Goal: Communication & Community: Participate in discussion

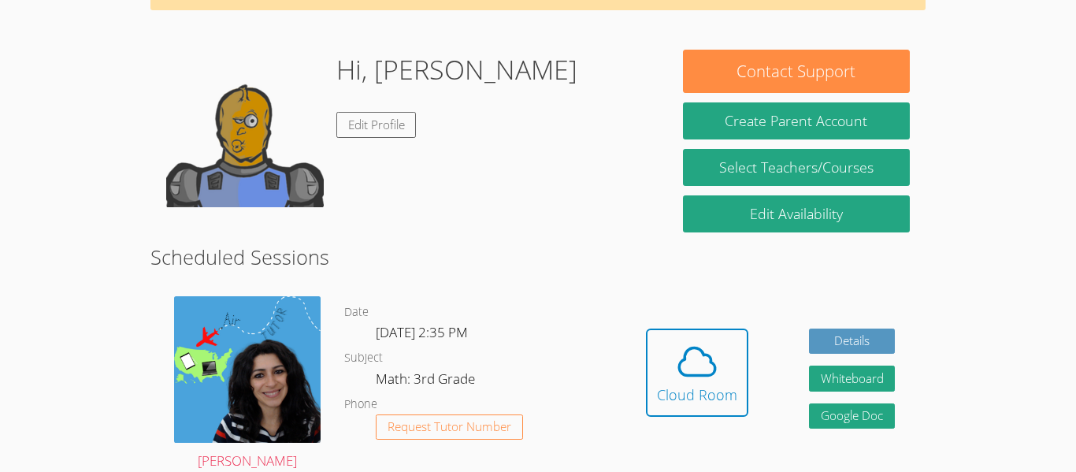
scroll to position [105, 0]
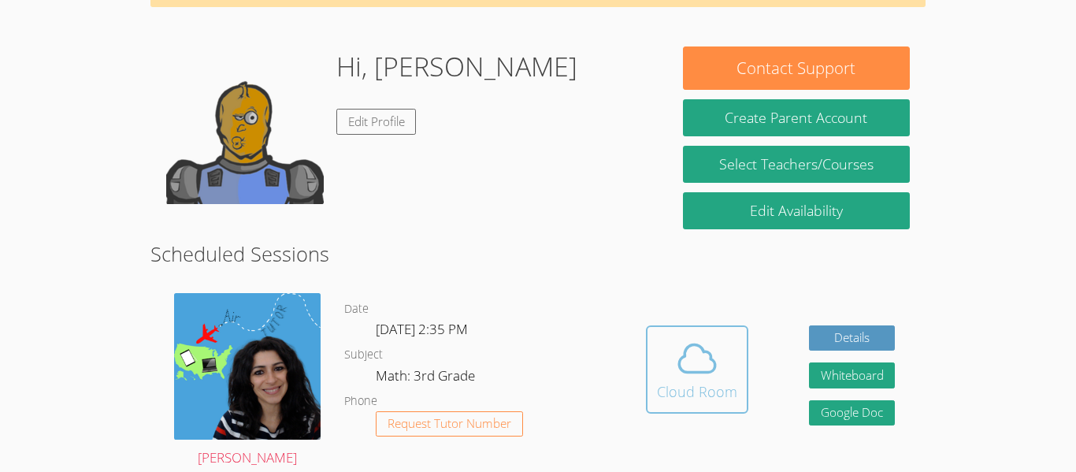
click at [727, 340] on span at bounding box center [697, 358] width 80 height 44
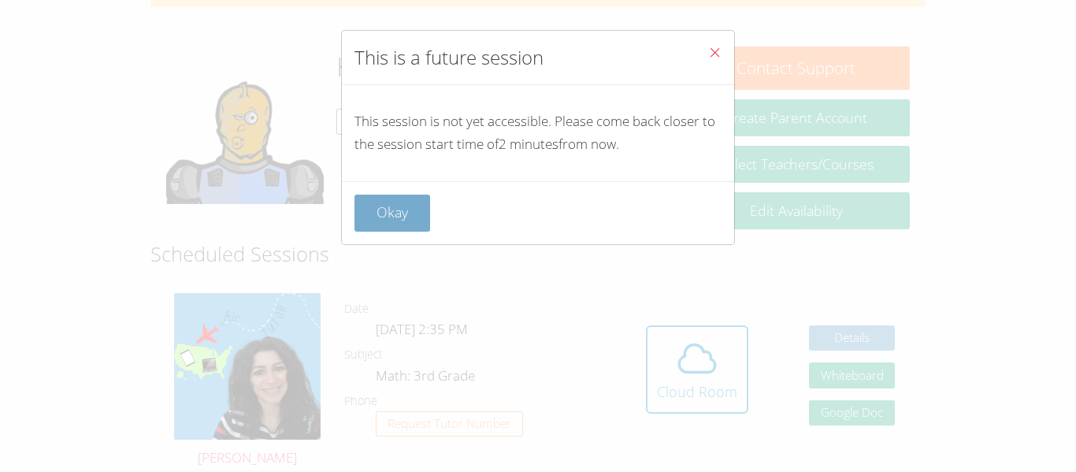
click at [409, 231] on button "Okay" at bounding box center [393, 213] width 76 height 37
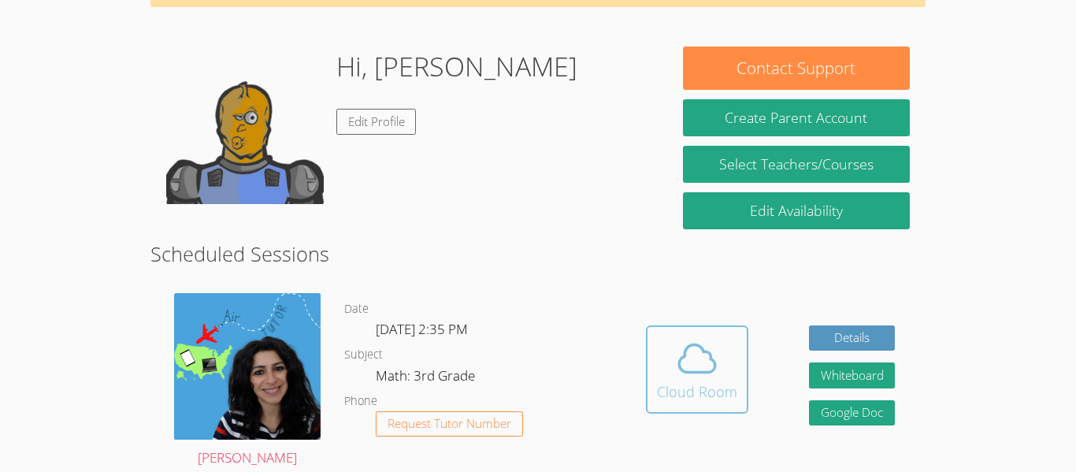
click at [669, 382] on div "Cloud Room" at bounding box center [697, 392] width 80 height 22
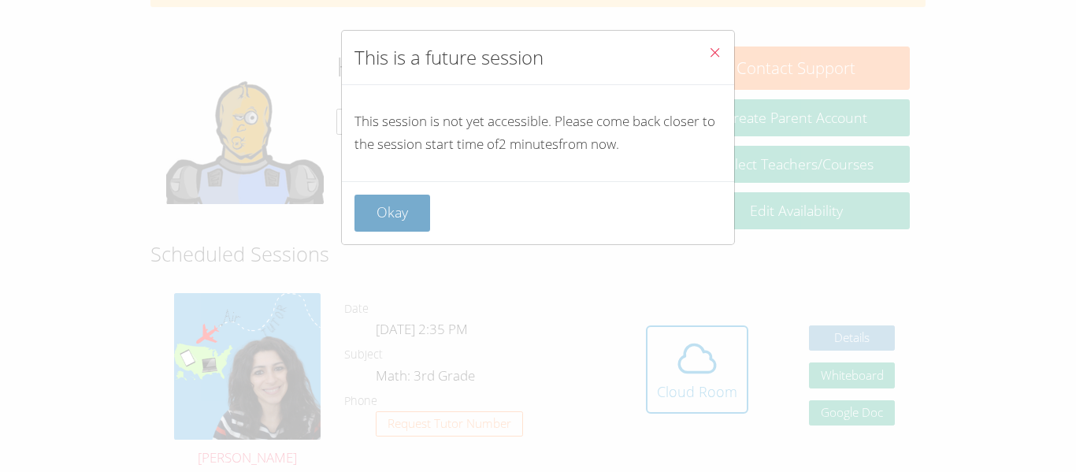
click at [387, 227] on button "Okay" at bounding box center [393, 213] width 76 height 37
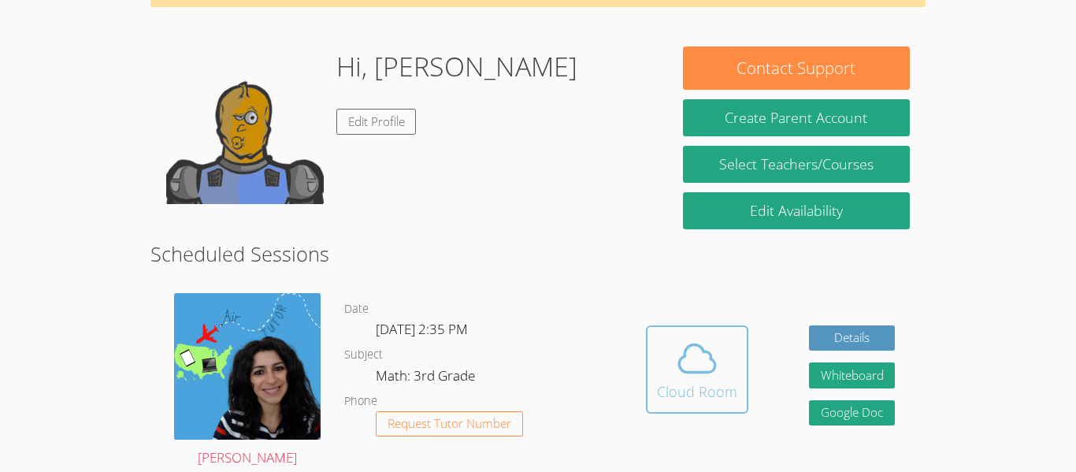
click at [713, 370] on icon at bounding box center [697, 358] width 36 height 28
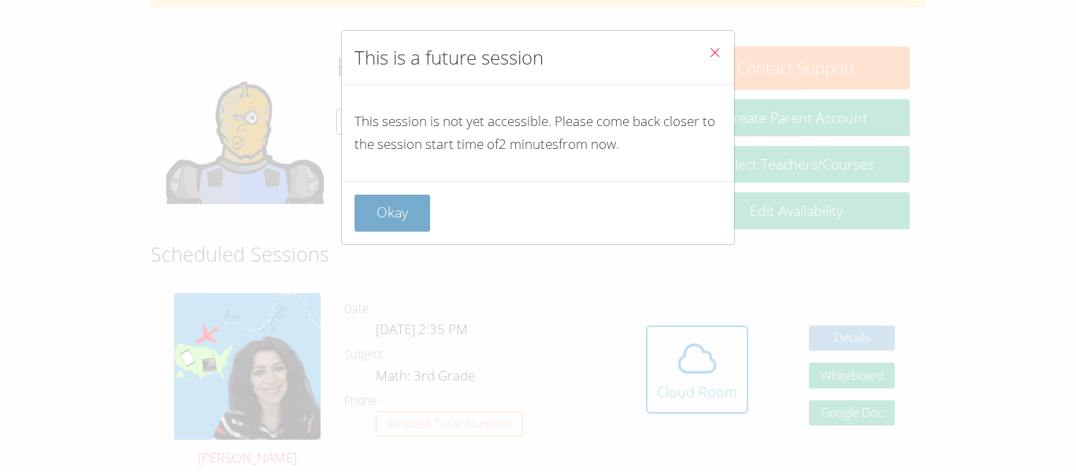
click at [411, 207] on button "Okay" at bounding box center [393, 213] width 76 height 37
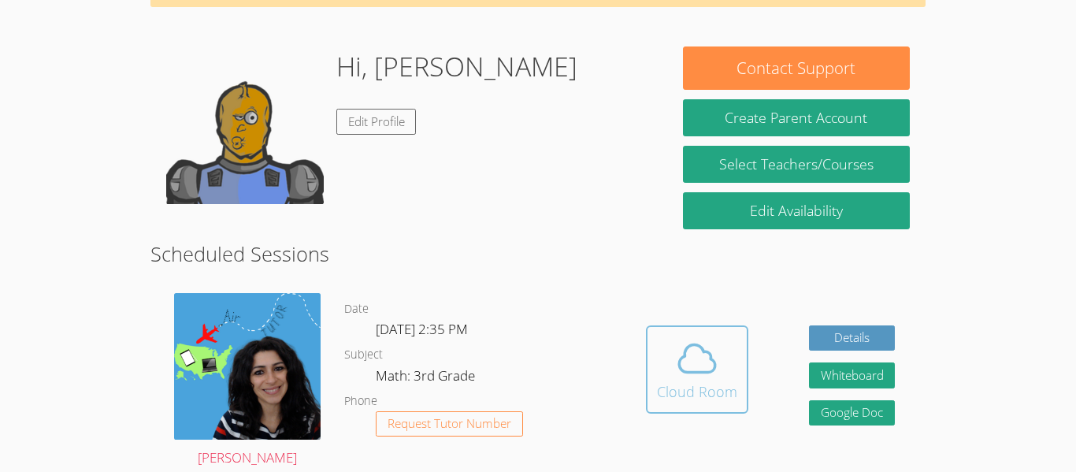
click at [693, 357] on icon at bounding box center [697, 358] width 44 height 44
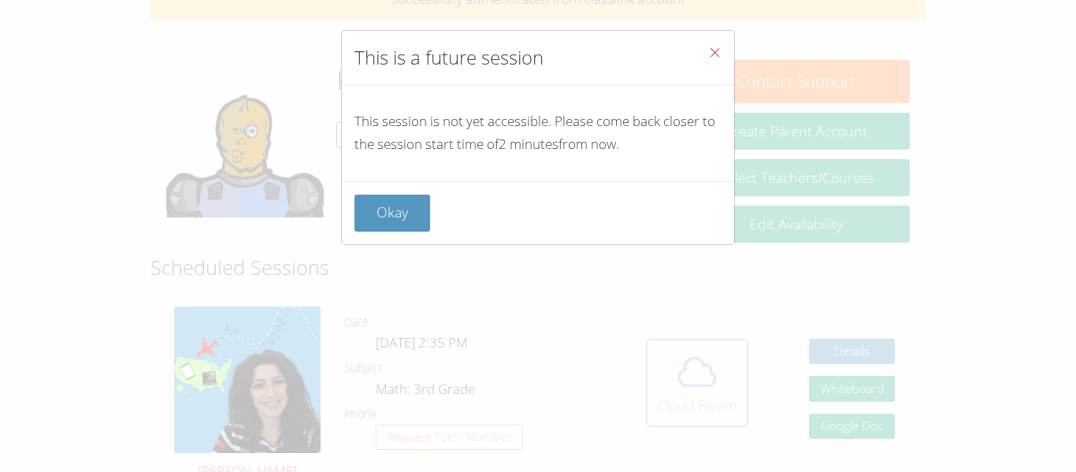
scroll to position [87, 0]
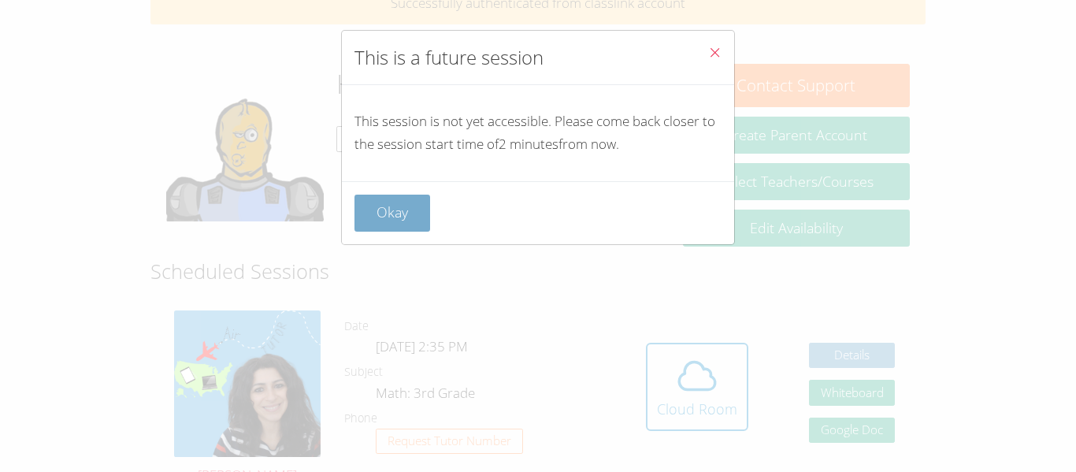
click at [396, 221] on button "Okay" at bounding box center [393, 213] width 76 height 37
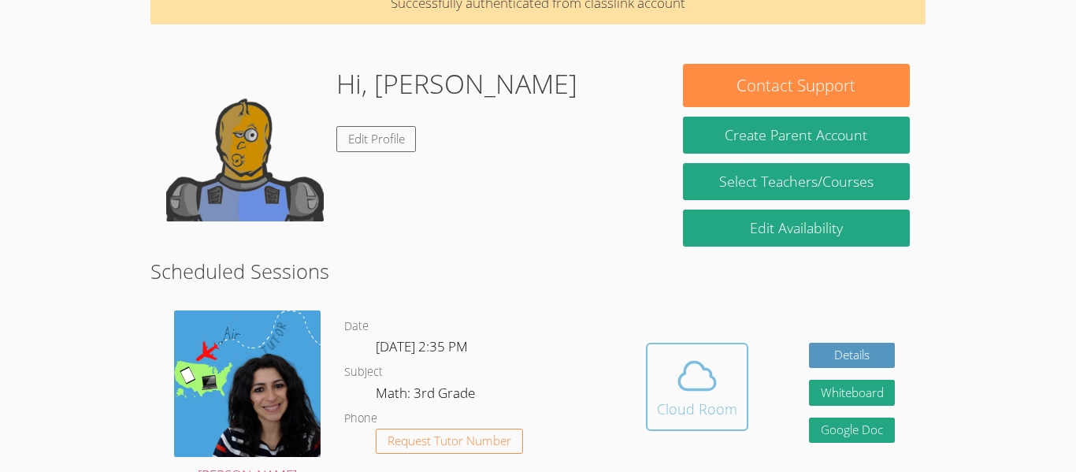
click at [648, 375] on button "Cloud Room" at bounding box center [697, 387] width 102 height 88
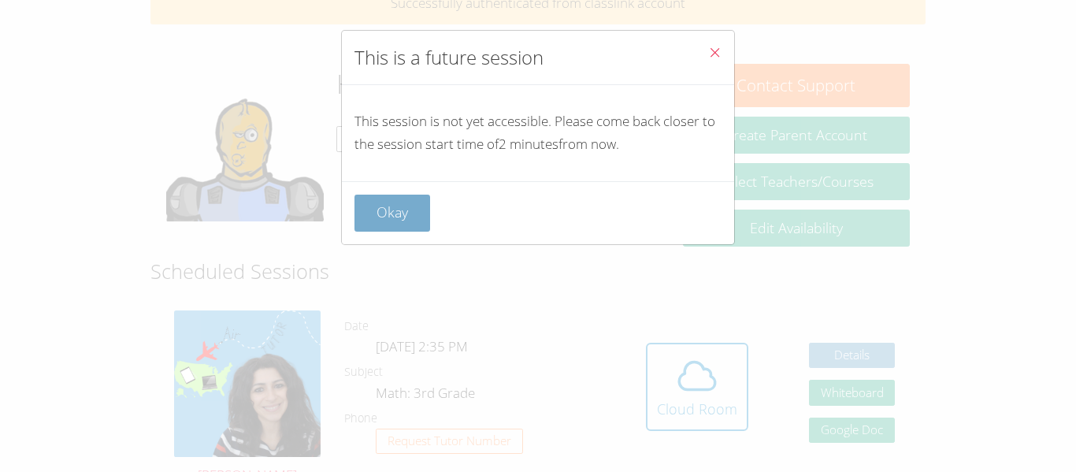
click at [411, 225] on button "Okay" at bounding box center [393, 213] width 76 height 37
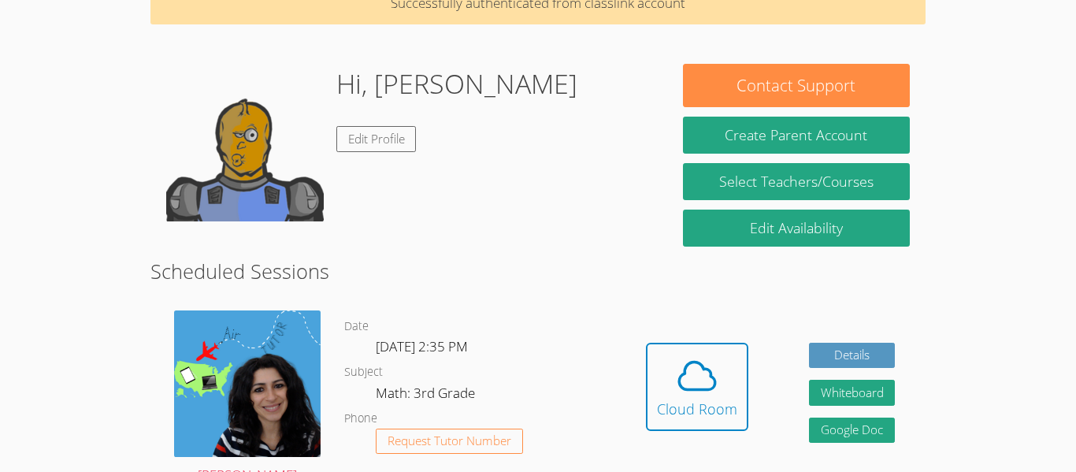
click at [705, 392] on icon at bounding box center [697, 376] width 44 height 44
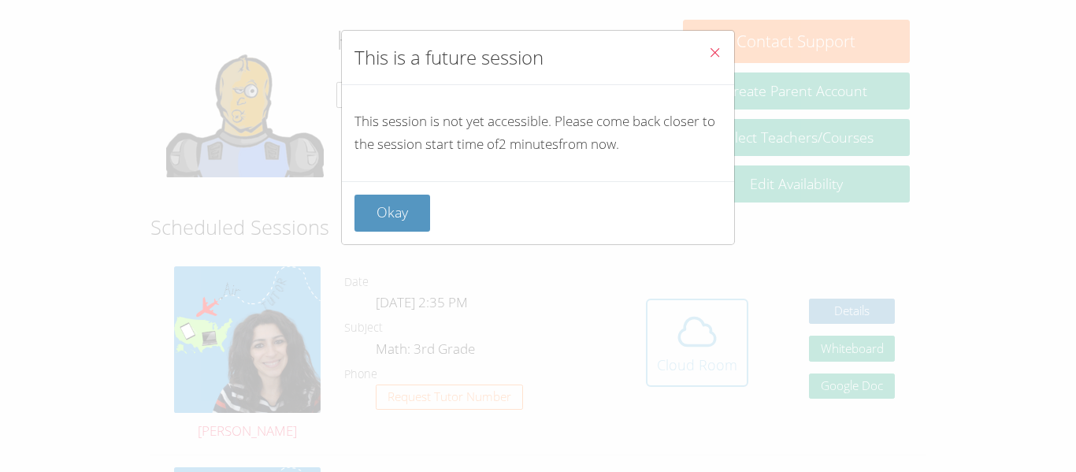
scroll to position [133, 0]
click at [400, 217] on button "Okay" at bounding box center [393, 213] width 76 height 37
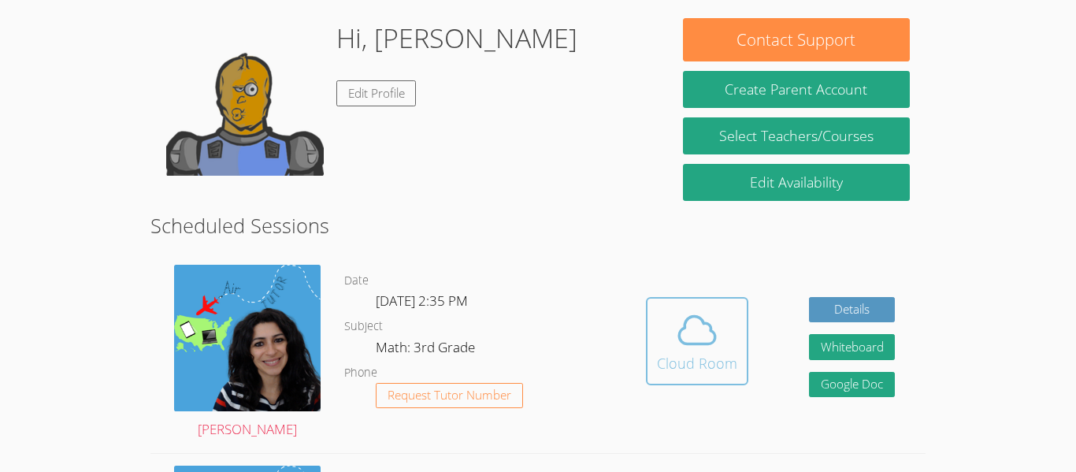
click at [688, 310] on icon at bounding box center [697, 330] width 44 height 44
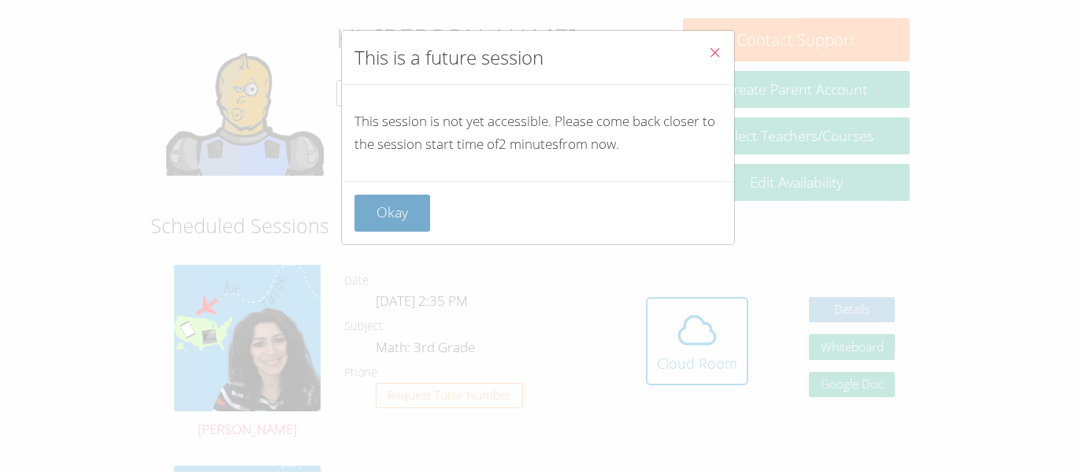
click at [424, 218] on button "Okay" at bounding box center [393, 213] width 76 height 37
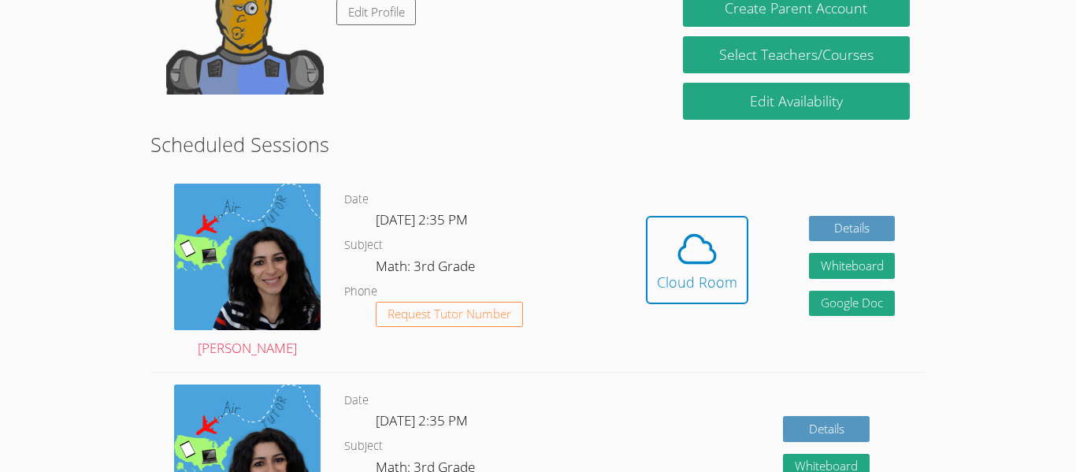
scroll to position [216, 0]
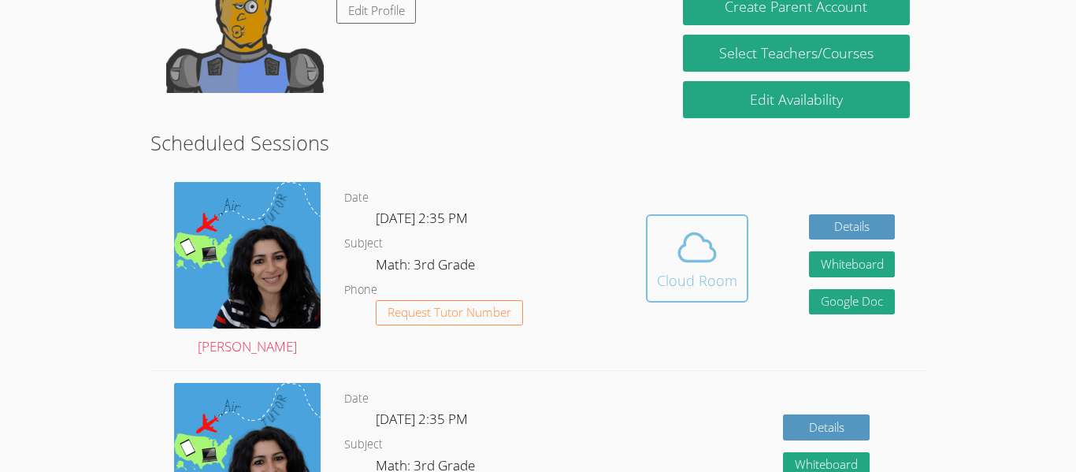
click at [682, 270] on div "Cloud Room" at bounding box center [697, 280] width 80 height 22
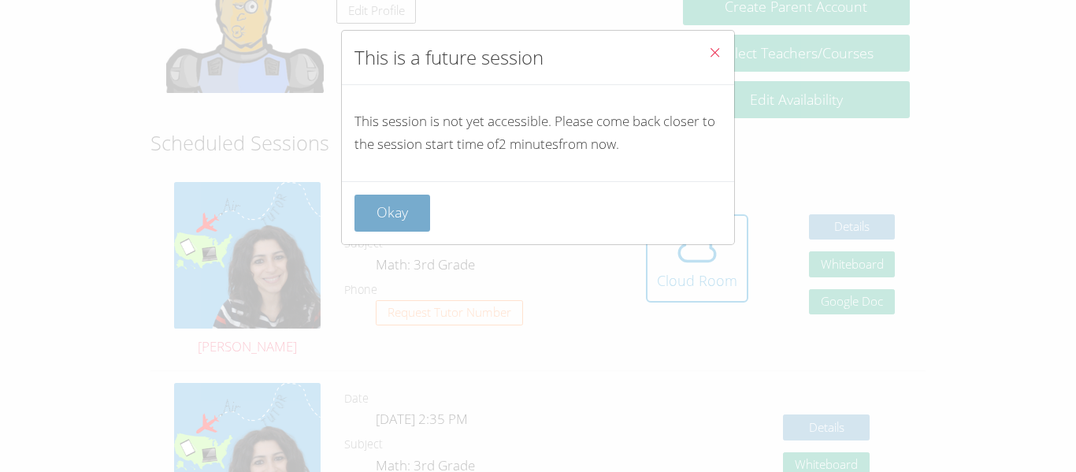
click at [386, 219] on button "Okay" at bounding box center [393, 213] width 76 height 37
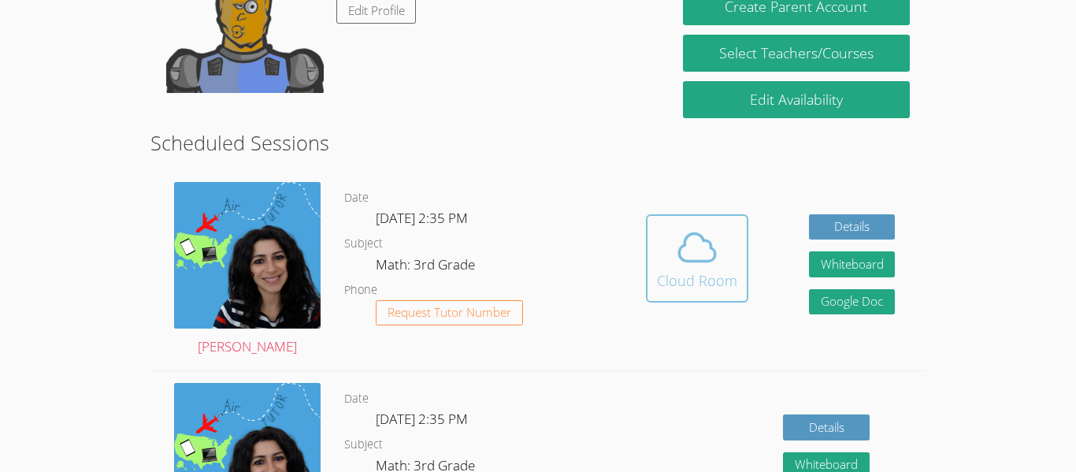
click at [648, 260] on button "Cloud Room" at bounding box center [697, 258] width 102 height 88
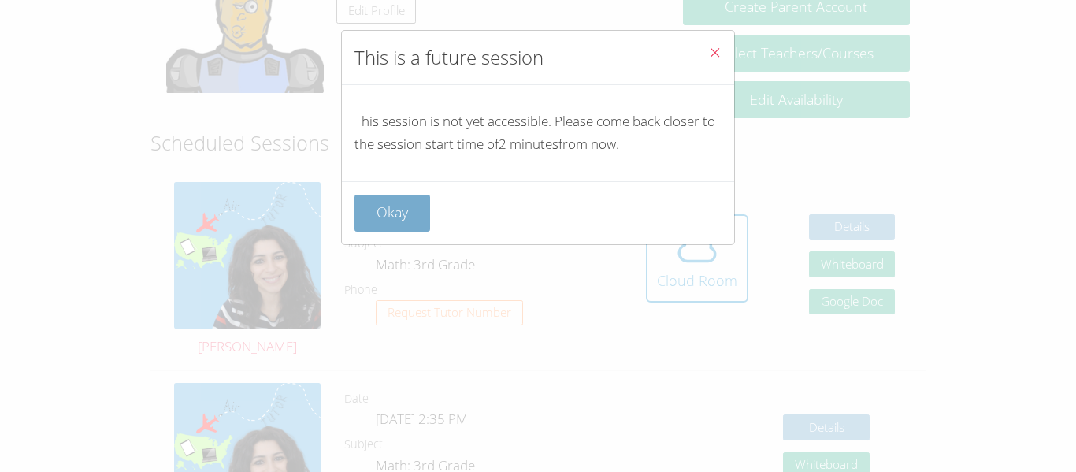
click at [425, 210] on button "Okay" at bounding box center [393, 213] width 76 height 37
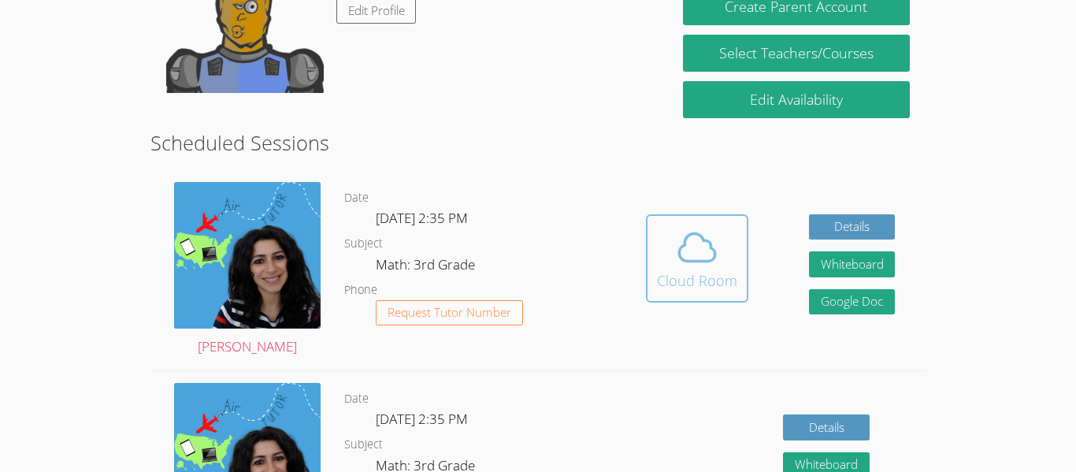
click at [658, 263] on span at bounding box center [697, 247] width 80 height 44
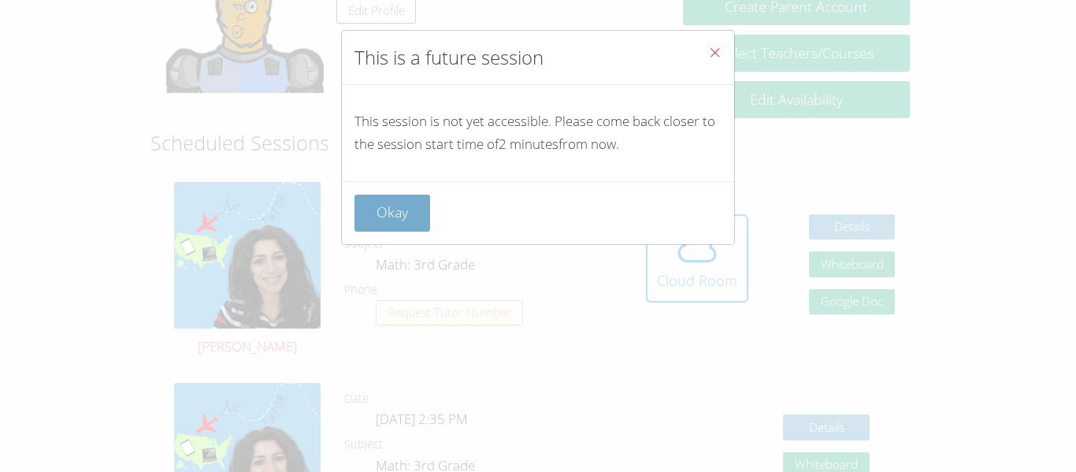
click at [401, 213] on button "Okay" at bounding box center [393, 213] width 76 height 37
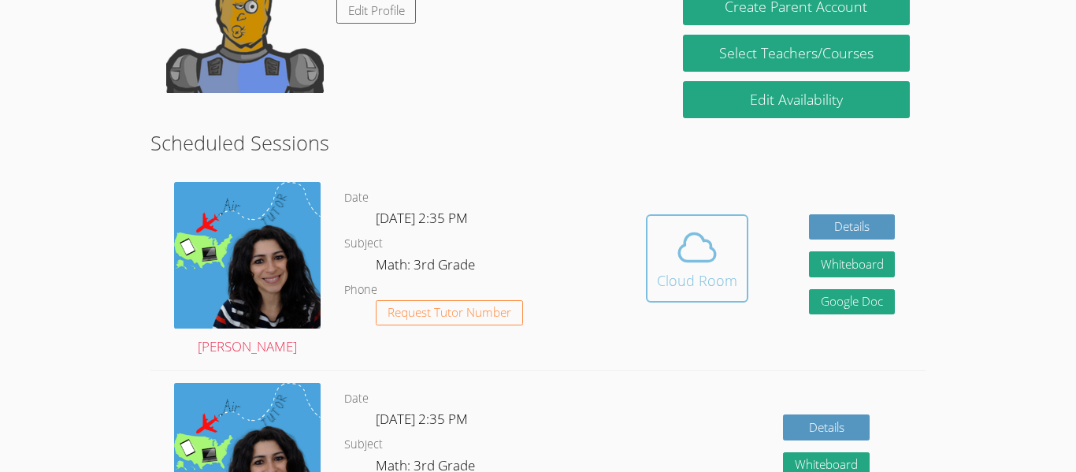
click at [666, 257] on span at bounding box center [697, 247] width 80 height 44
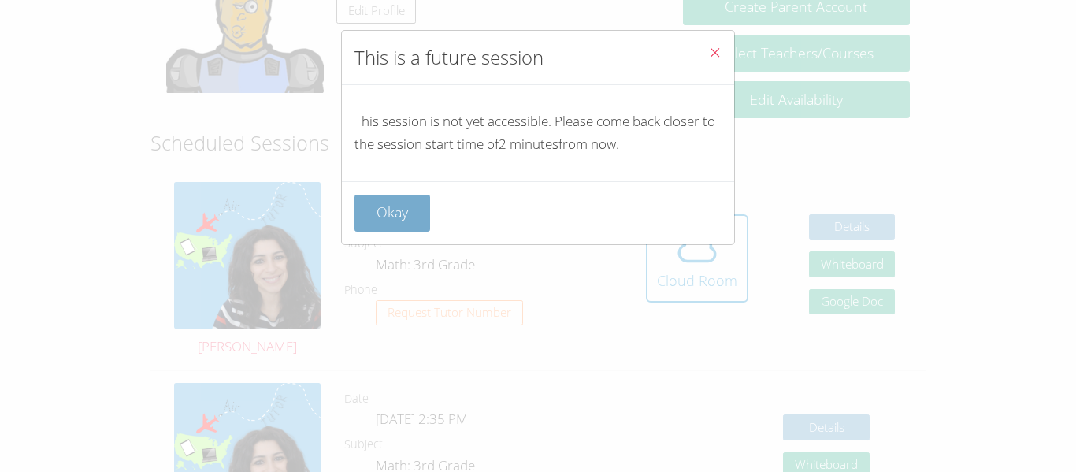
click at [425, 217] on button "Okay" at bounding box center [393, 213] width 76 height 37
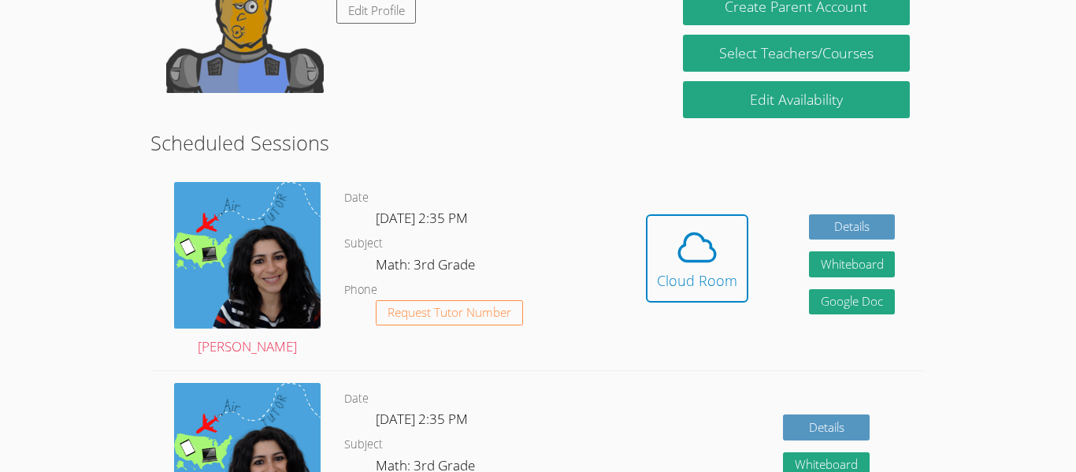
click at [668, 249] on span at bounding box center [697, 247] width 80 height 44
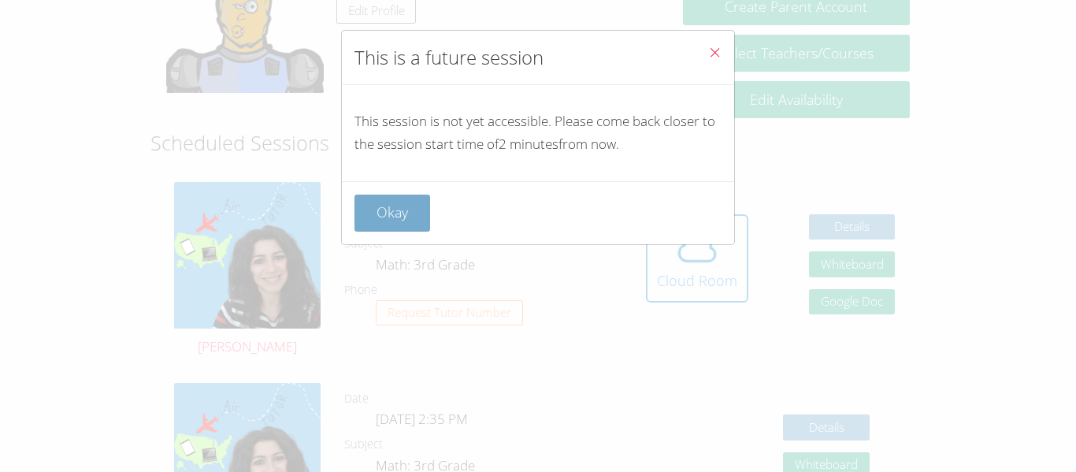
click at [398, 209] on button "Okay" at bounding box center [393, 213] width 76 height 37
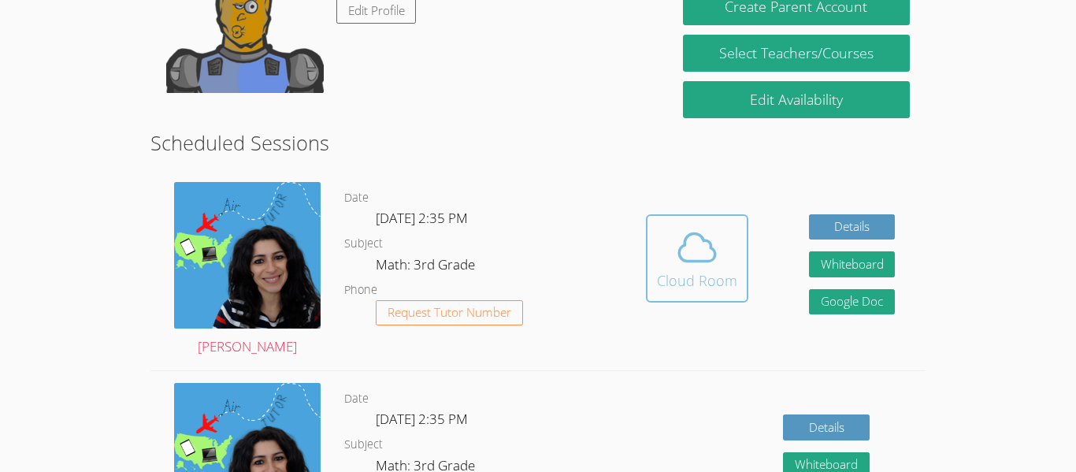
click at [708, 249] on icon at bounding box center [697, 247] width 44 height 44
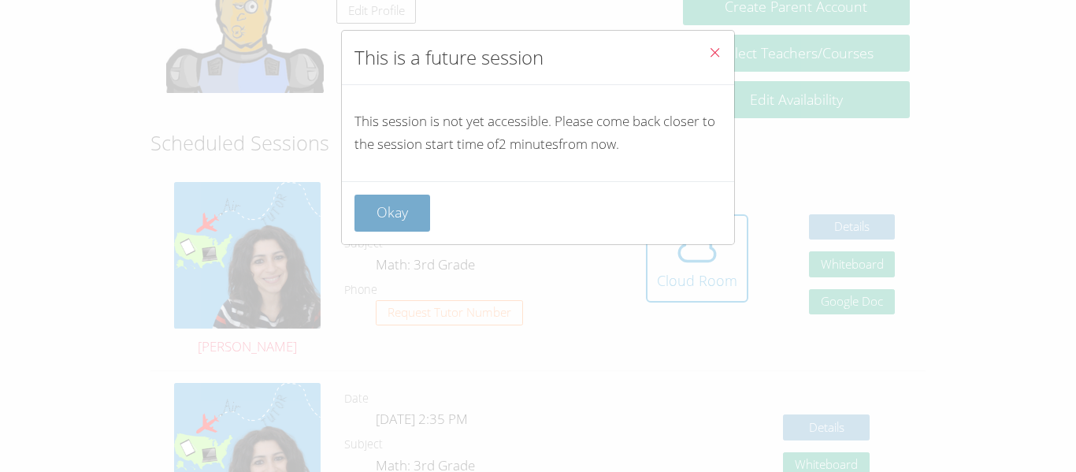
click at [393, 214] on button "Okay" at bounding box center [393, 213] width 76 height 37
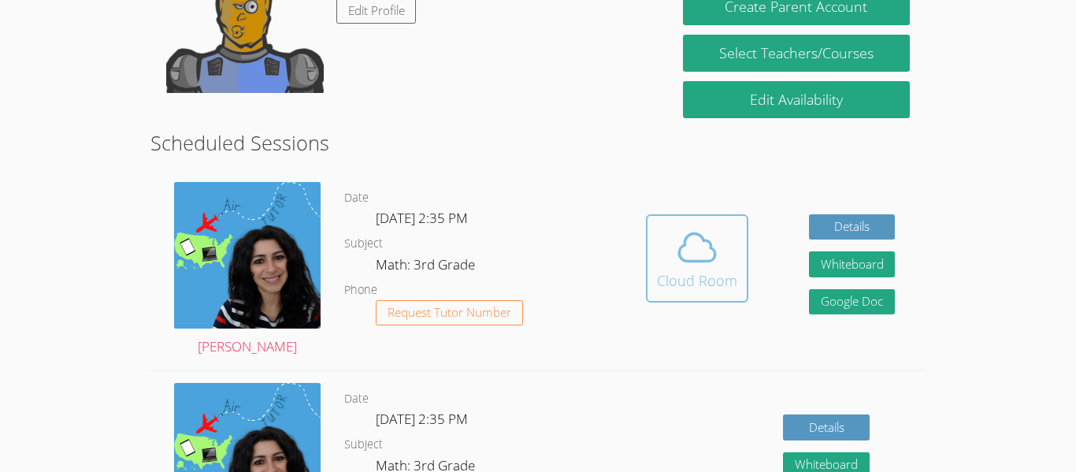
click at [683, 229] on icon at bounding box center [697, 247] width 44 height 44
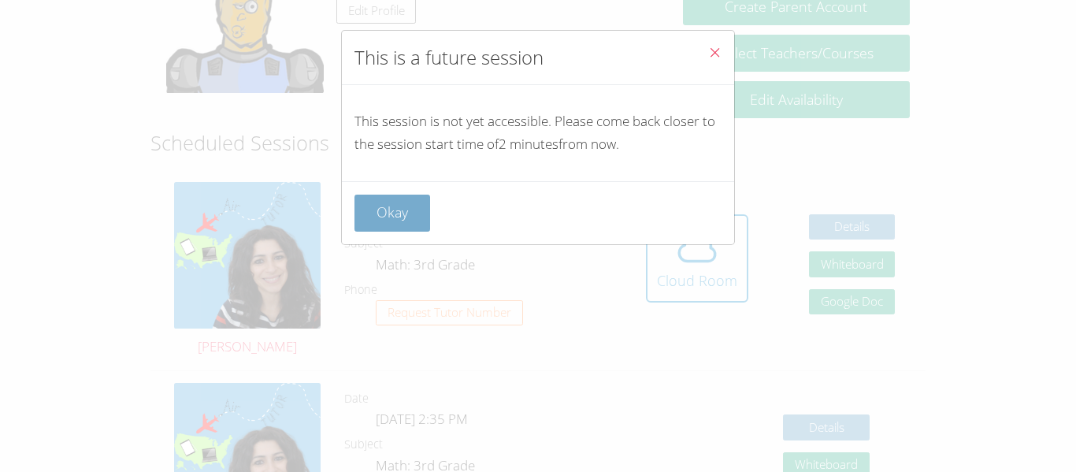
click at [411, 221] on button "Okay" at bounding box center [393, 213] width 76 height 37
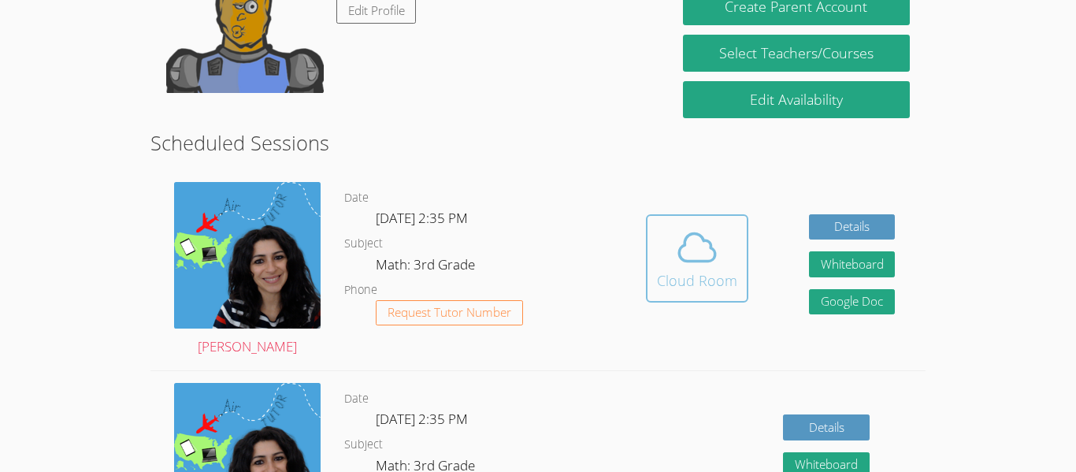
click at [705, 257] on icon at bounding box center [697, 247] width 44 height 44
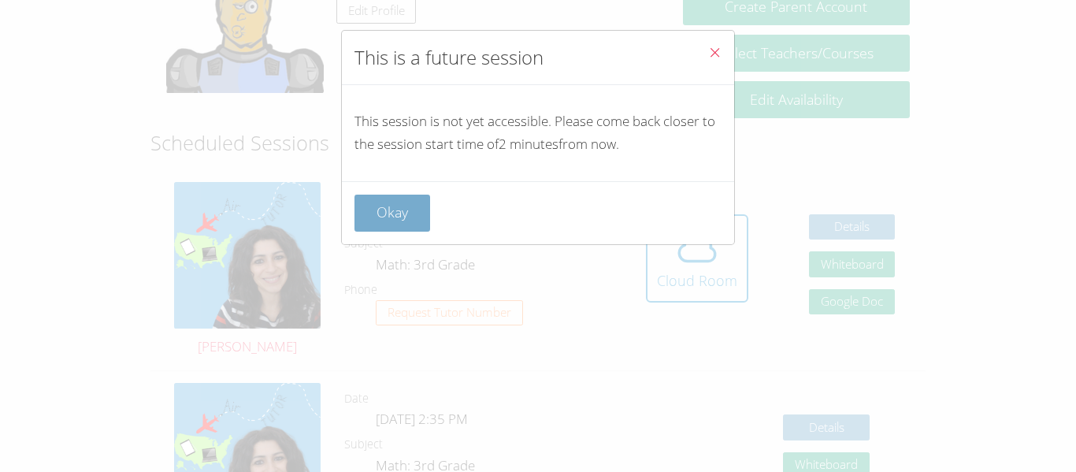
click at [425, 224] on button "Okay" at bounding box center [393, 213] width 76 height 37
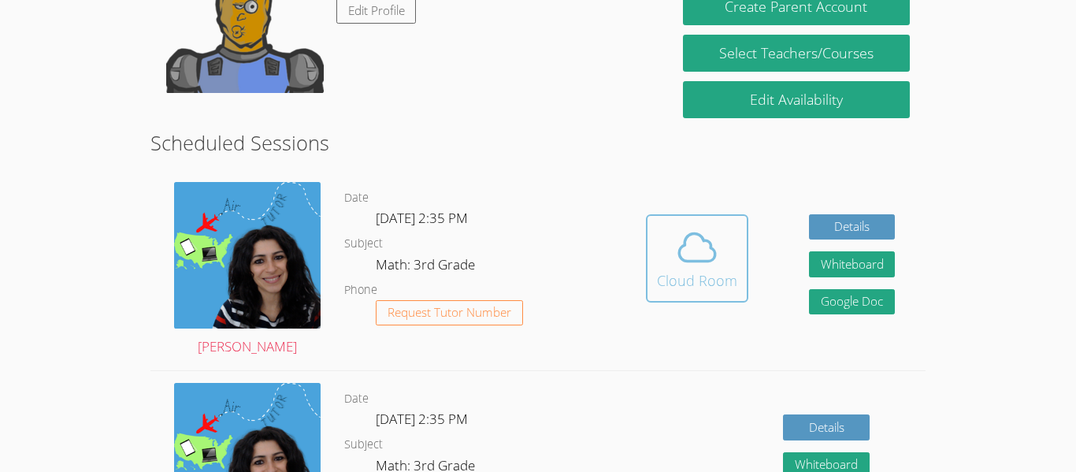
click at [672, 256] on span at bounding box center [697, 247] width 80 height 44
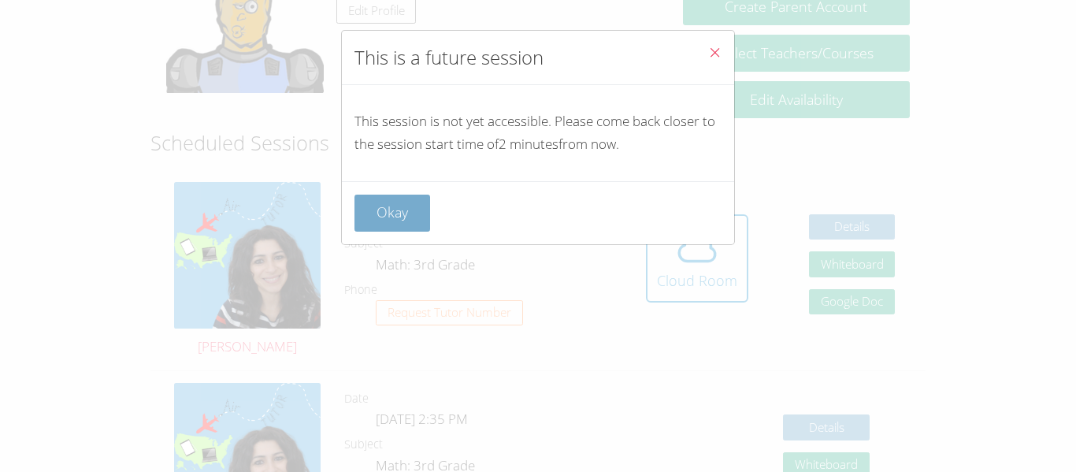
click at [429, 225] on button "Okay" at bounding box center [393, 213] width 76 height 37
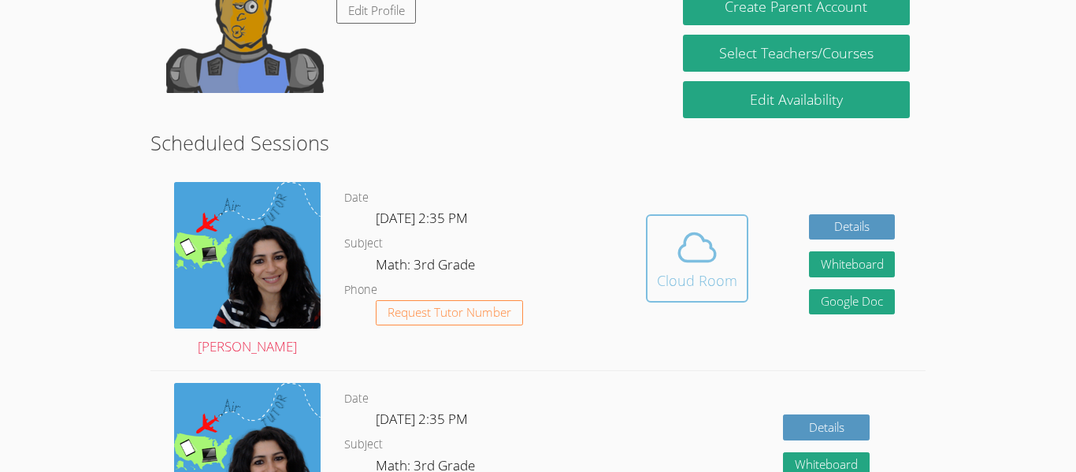
click at [704, 260] on icon at bounding box center [697, 247] width 36 height 28
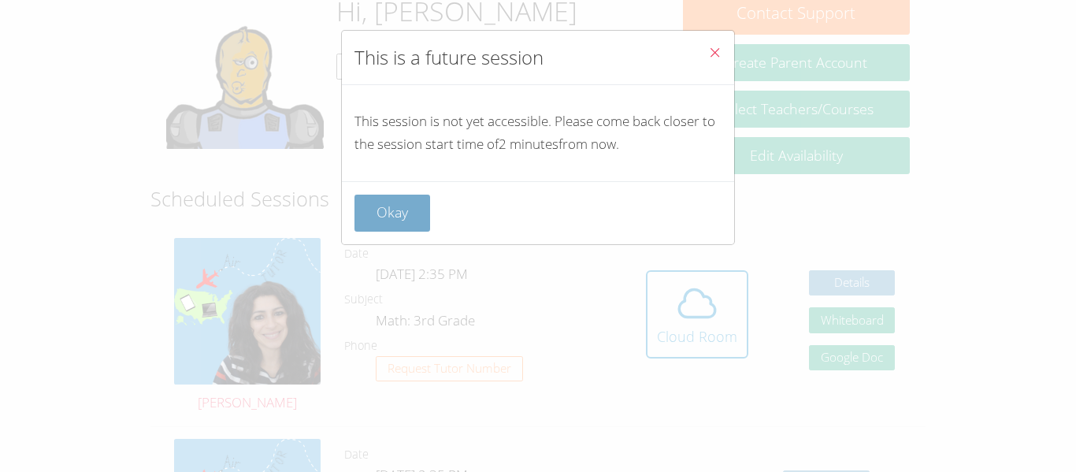
click at [417, 217] on button "Okay" at bounding box center [393, 213] width 76 height 37
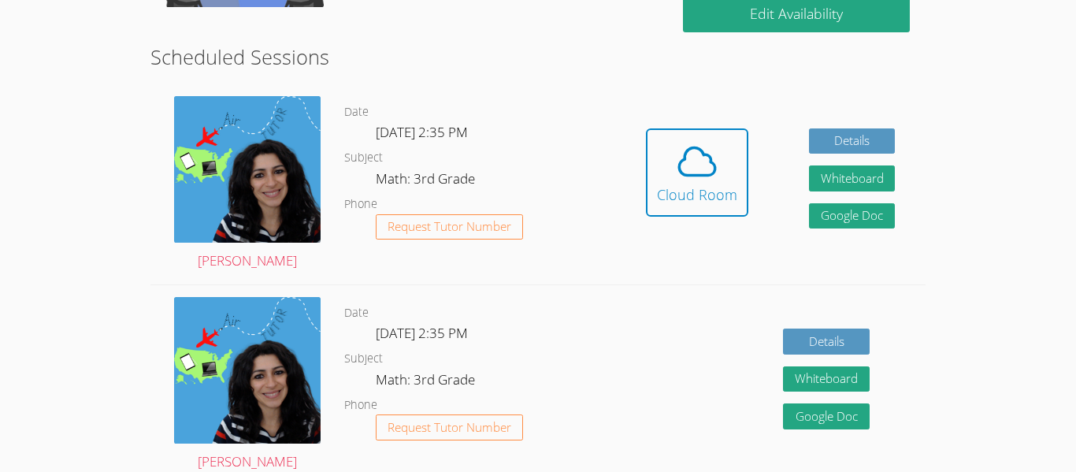
scroll to position [310, 0]
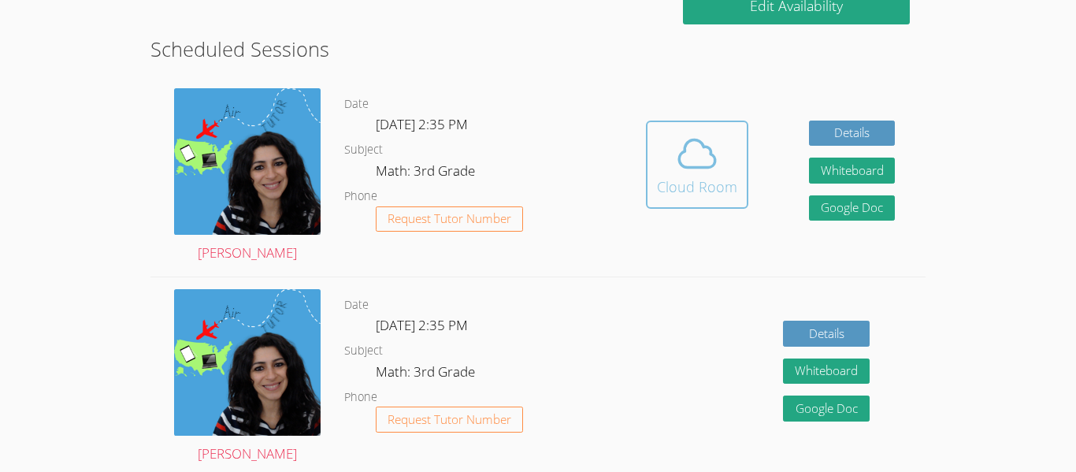
click at [682, 173] on icon at bounding box center [697, 154] width 44 height 44
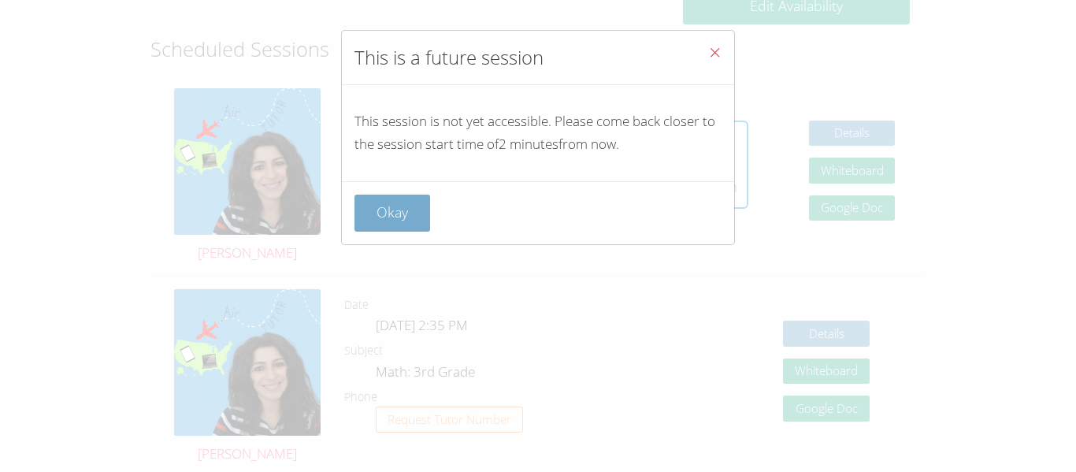
click at [417, 224] on button "Okay" at bounding box center [393, 213] width 76 height 37
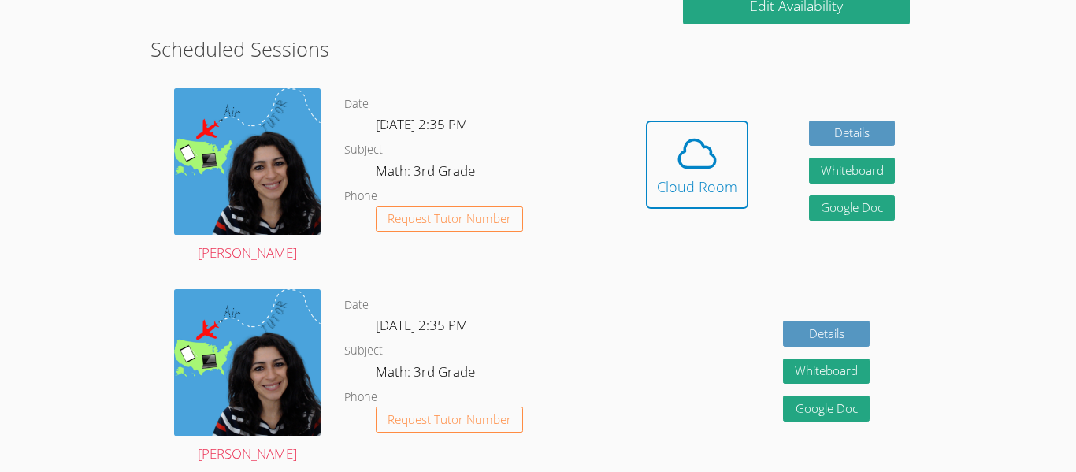
click at [630, 195] on div "Hidden Cloud Room Details Whiteboard Hidden Google Doc" at bounding box center [770, 176] width 310 height 200
click at [685, 156] on icon at bounding box center [697, 154] width 44 height 44
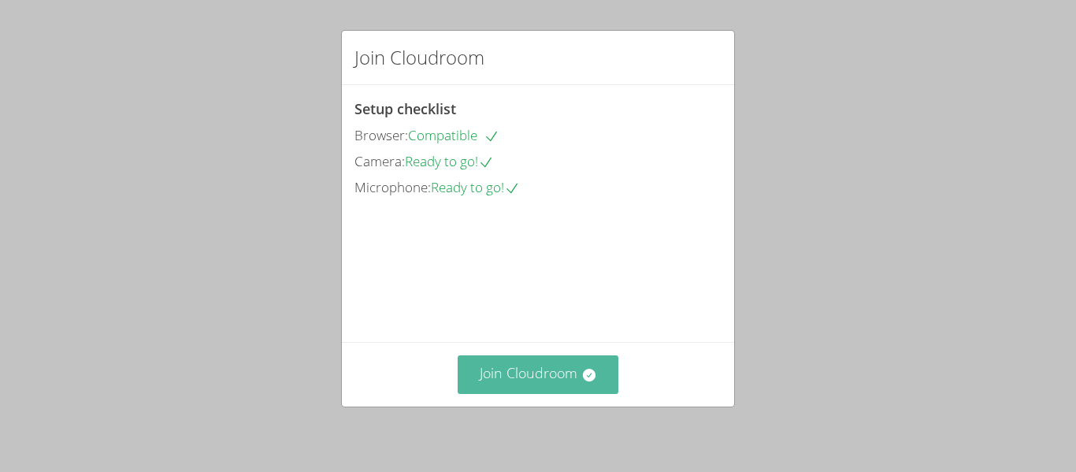
click at [523, 359] on button "Join Cloudroom" at bounding box center [539, 374] width 162 height 39
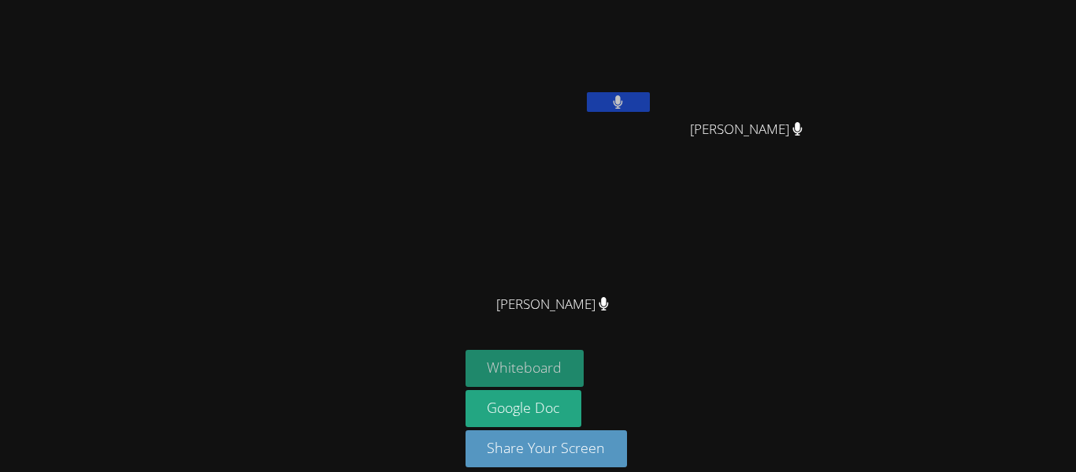
click at [559, 358] on button "Whiteboard" at bounding box center [525, 368] width 119 height 37
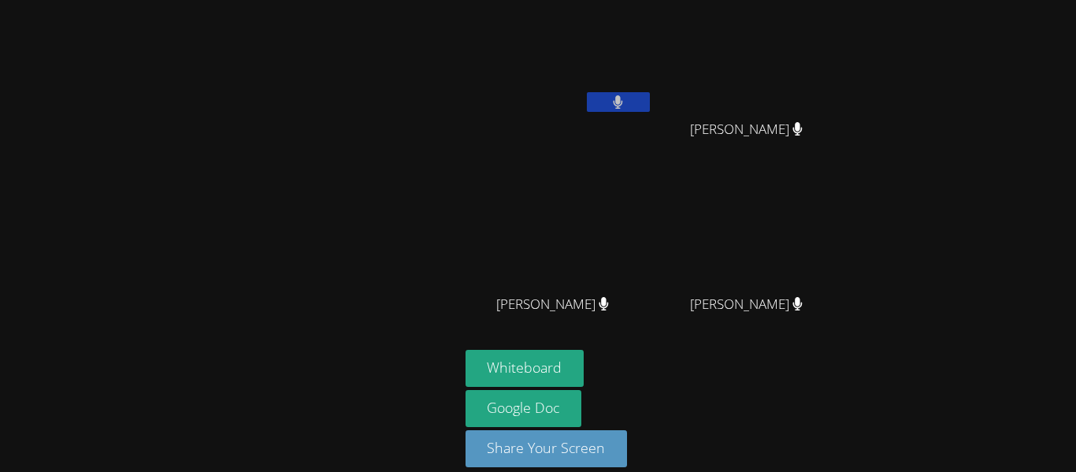
click at [823, 101] on video at bounding box center [754, 59] width 188 height 106
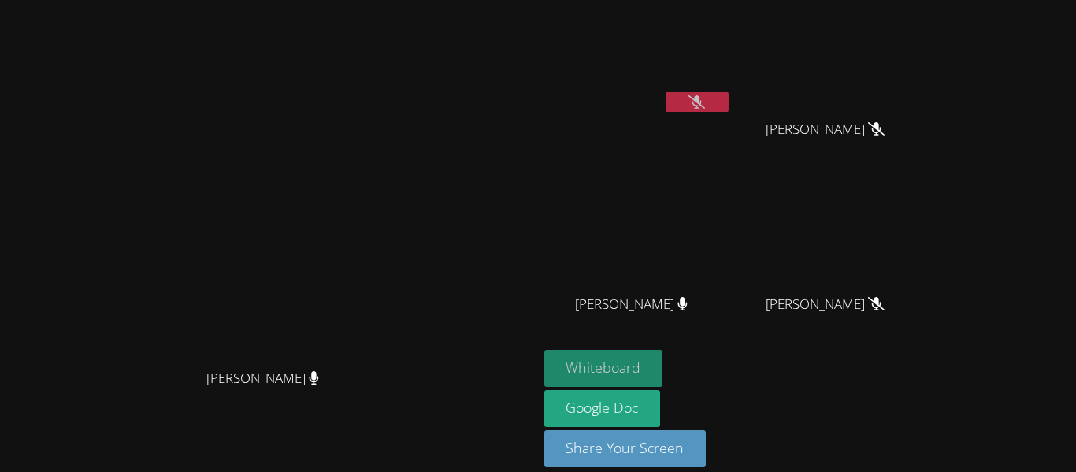
click at [663, 368] on button "Whiteboard" at bounding box center [603, 368] width 119 height 37
click at [729, 110] on button at bounding box center [697, 102] width 63 height 20
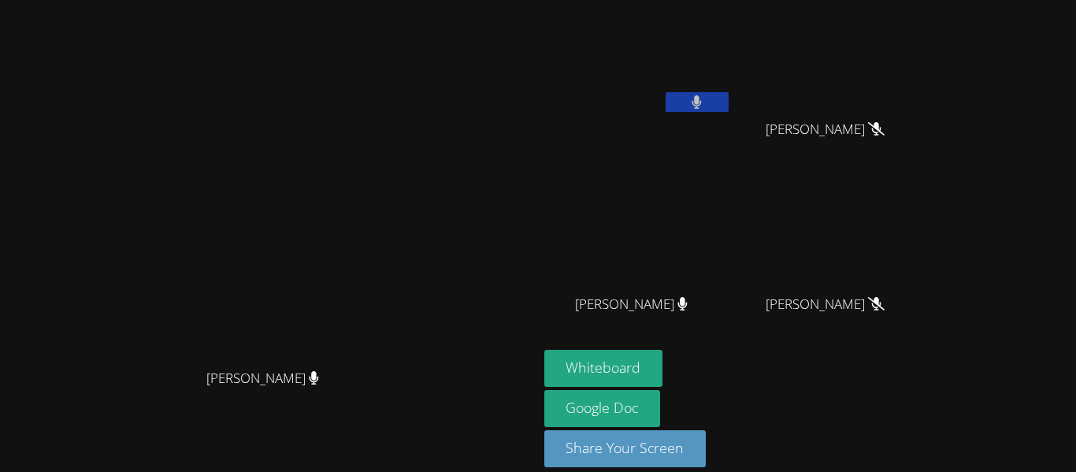
click at [702, 102] on icon at bounding box center [697, 101] width 10 height 13
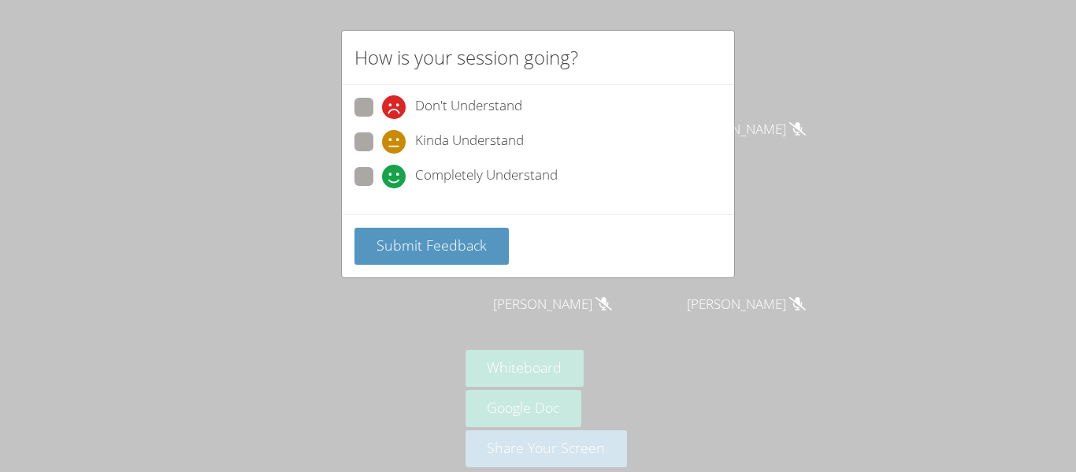
click at [382, 154] on span at bounding box center [382, 154] width 0 height 0
click at [382, 138] on input "Kinda Understand" at bounding box center [388, 138] width 13 height 13
radio input "true"
click at [382, 188] on span at bounding box center [382, 188] width 0 height 0
click at [382, 177] on input "Completely Understand" at bounding box center [388, 173] width 13 height 13
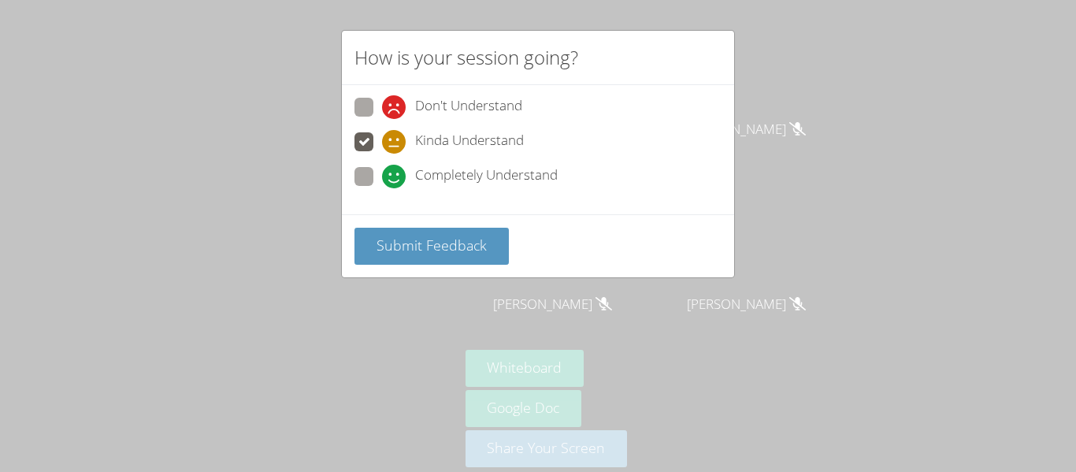
radio input "true"
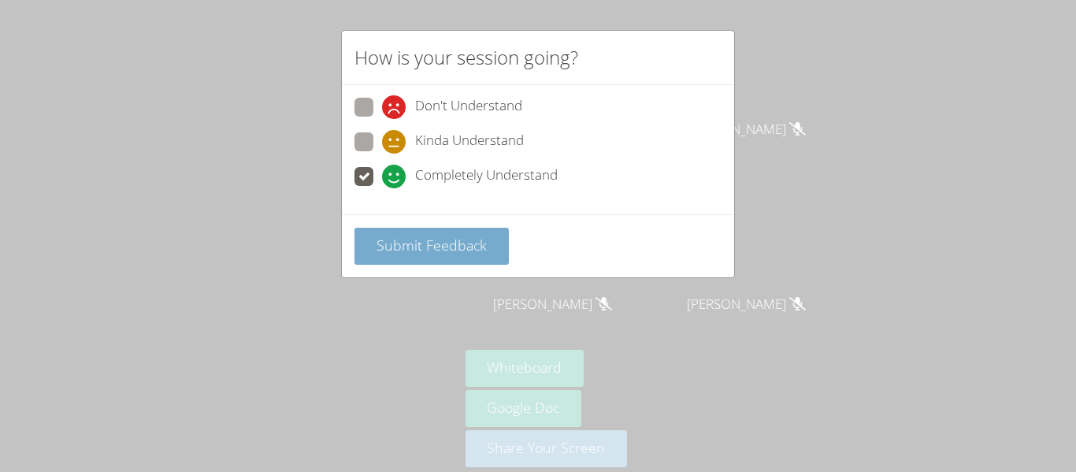
click at [402, 248] on span "Submit Feedback" at bounding box center [432, 245] width 110 height 19
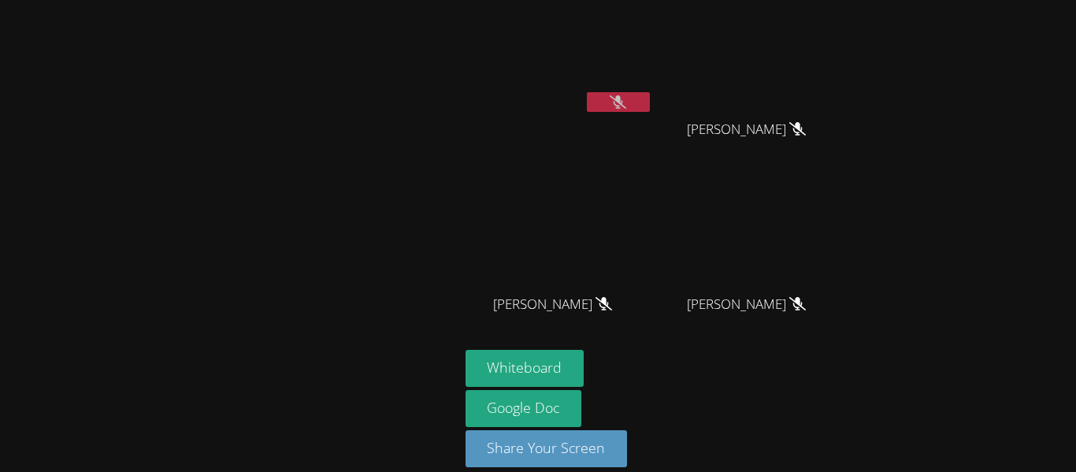
click at [626, 108] on icon at bounding box center [618, 101] width 17 height 13
click at [623, 101] on icon at bounding box center [618, 101] width 10 height 13
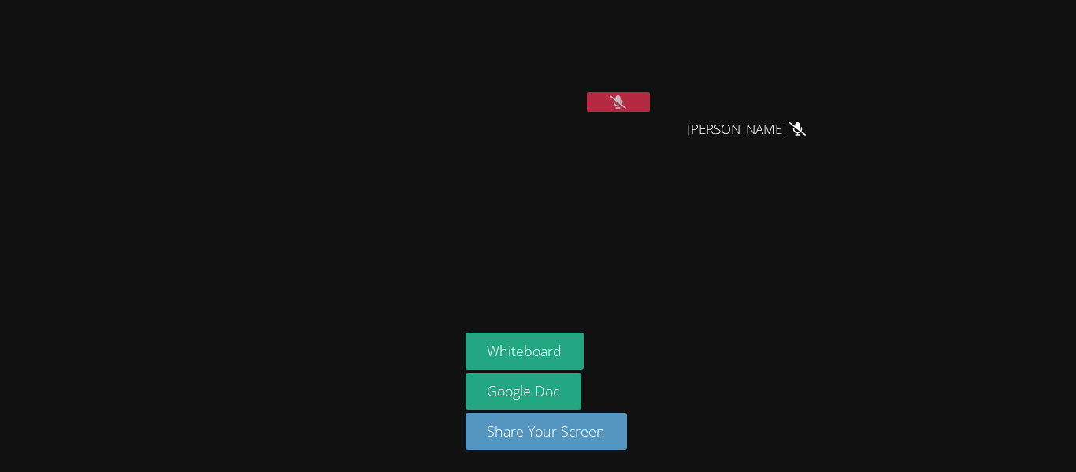
click at [606, 103] on button at bounding box center [618, 102] width 63 height 20
